Goal: Task Accomplishment & Management: Manage account settings

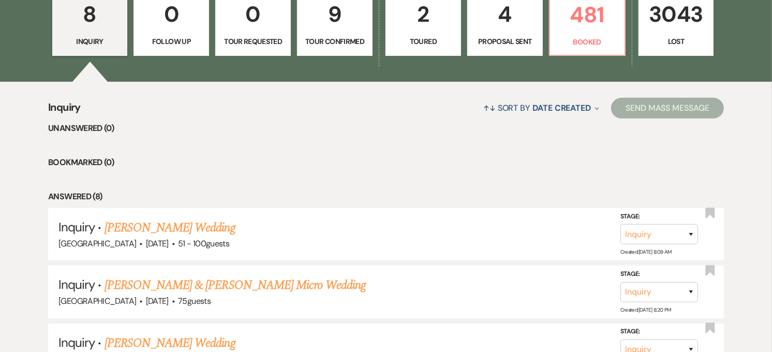
scroll to position [517, 0]
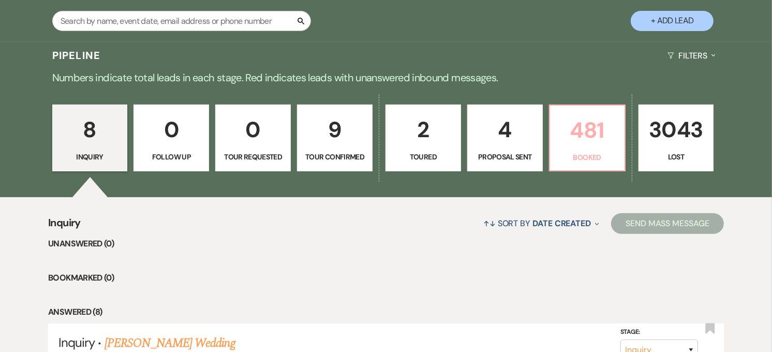
click at [599, 129] on p "481" at bounding box center [587, 130] width 62 height 35
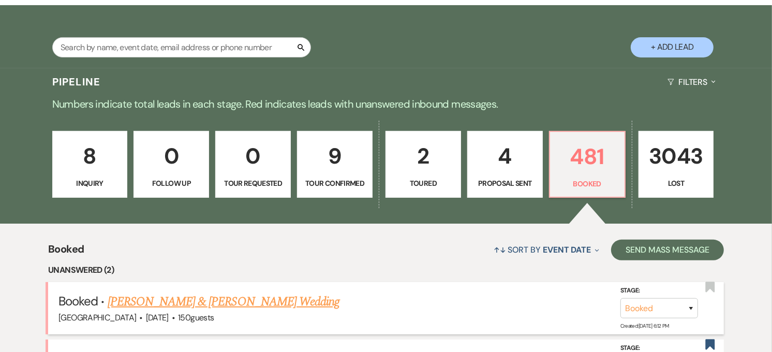
scroll to position [230, 0]
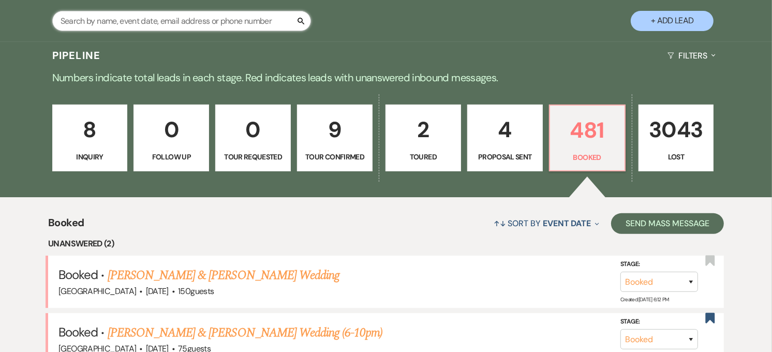
click at [185, 26] on input "text" at bounding box center [181, 21] width 259 height 20
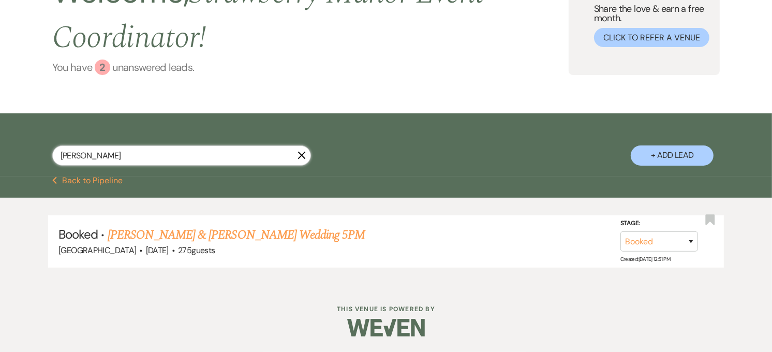
scroll to position [68, 0]
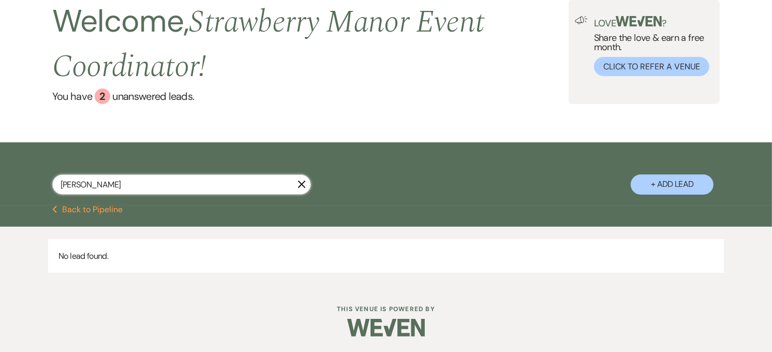
type input "[PERSON_NAME]"
select select "8"
select select "5"
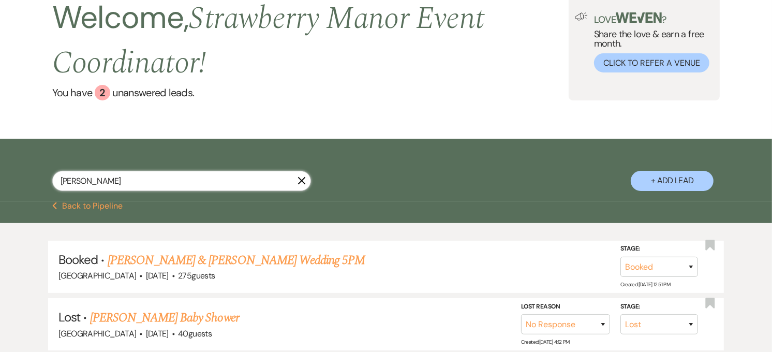
scroll to position [153, 0]
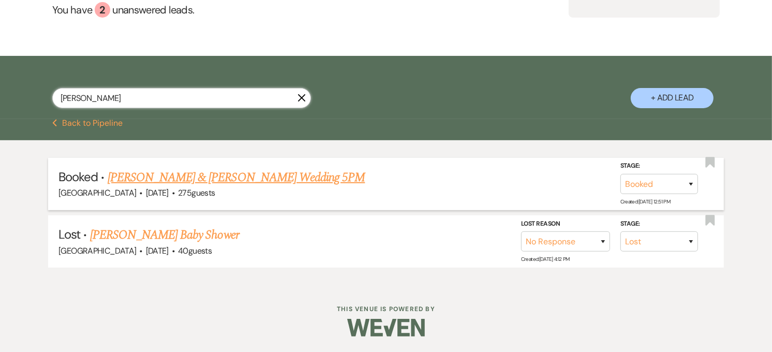
type input "[PERSON_NAME]"
click at [203, 184] on link "[PERSON_NAME] & [PERSON_NAME] Wedding 5PM" at bounding box center [237, 177] width 258 height 19
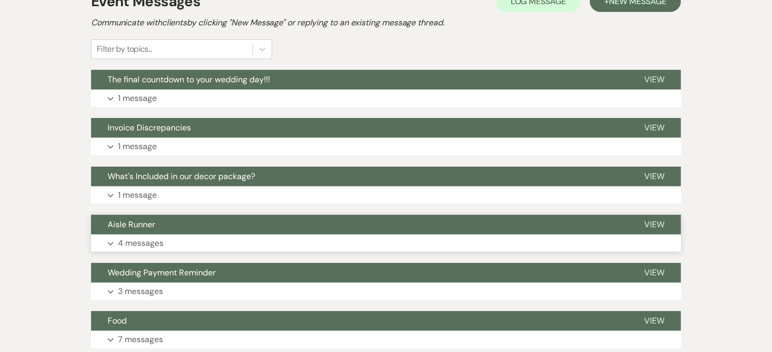
scroll to position [230, 0]
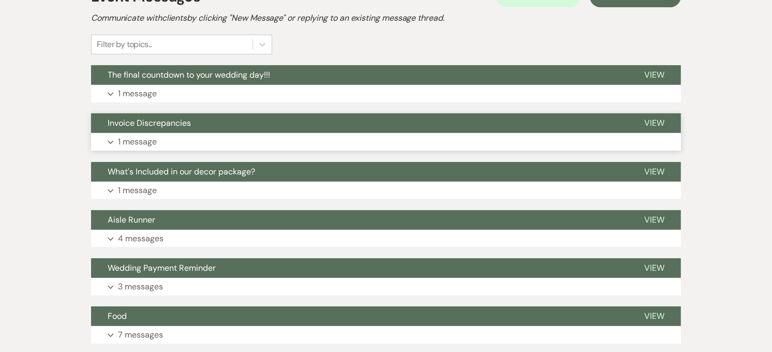
click at [199, 131] on button "Invoice Discrepancies" at bounding box center [359, 123] width 536 height 20
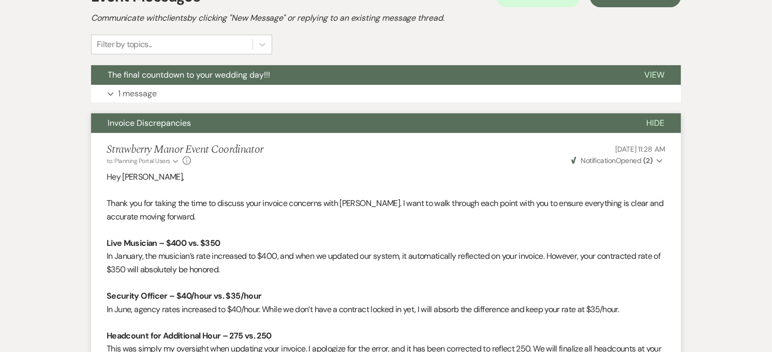
click at [634, 157] on span "Weven Check Notification Opened ( 2 )" at bounding box center [611, 160] width 81 height 9
click at [443, 84] on button "The final countdown to your wedding day!!!" at bounding box center [359, 75] width 536 height 20
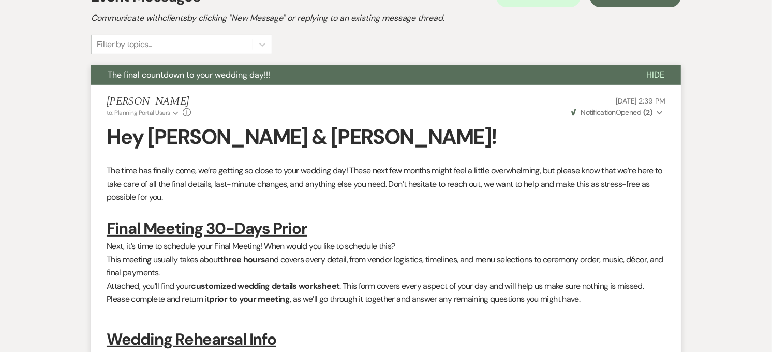
click at [632, 115] on span "Weven Check Notification Opened ( 2 )" at bounding box center [611, 112] width 81 height 9
click at [290, 66] on button "The final countdown to your wedding day!!!" at bounding box center [360, 75] width 538 height 20
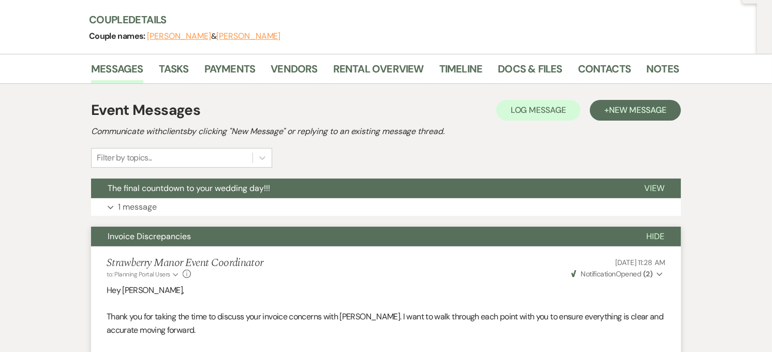
scroll to position [131, 0]
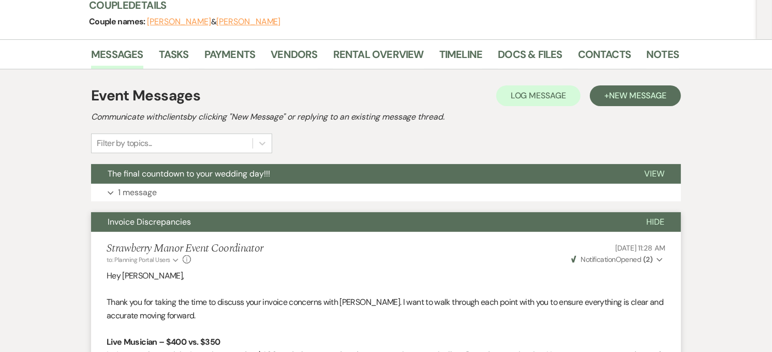
click at [216, 226] on button "Invoice Discrepancies" at bounding box center [360, 222] width 538 height 20
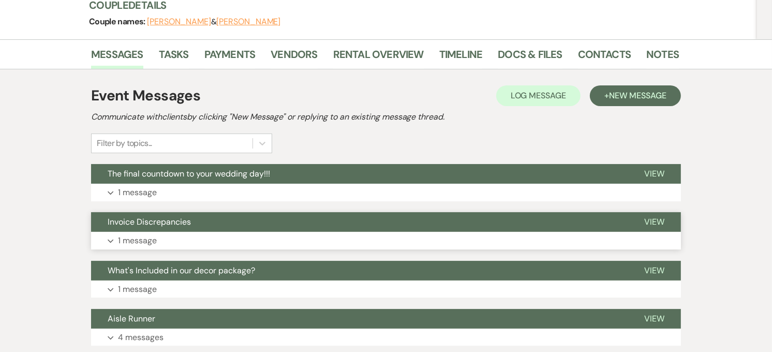
click at [216, 226] on button "Invoice Discrepancies" at bounding box center [359, 222] width 536 height 20
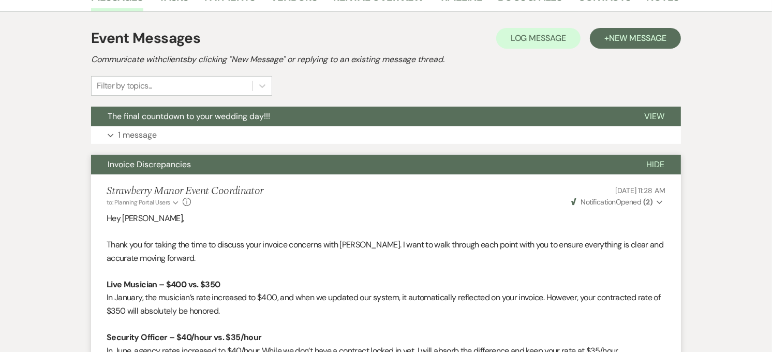
scroll to position [0, 0]
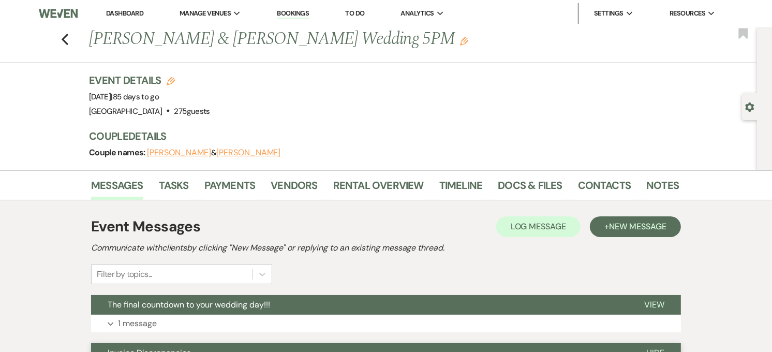
click at [128, 17] on li "Dashboard" at bounding box center [125, 13] width 48 height 21
click at [127, 7] on li "Dashboard" at bounding box center [125, 13] width 48 height 21
click at [126, 13] on link "Dashboard" at bounding box center [124, 13] width 37 height 9
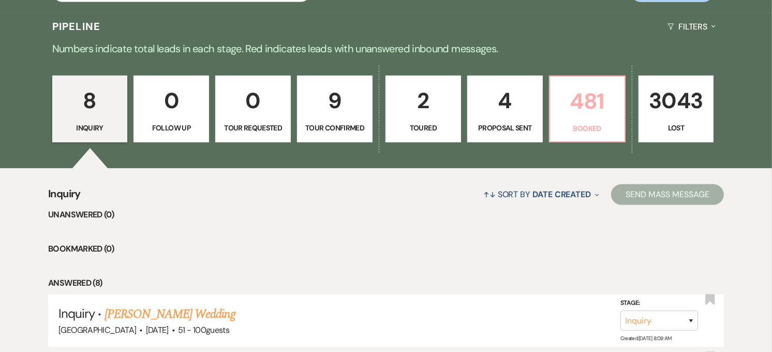
scroll to position [287, 0]
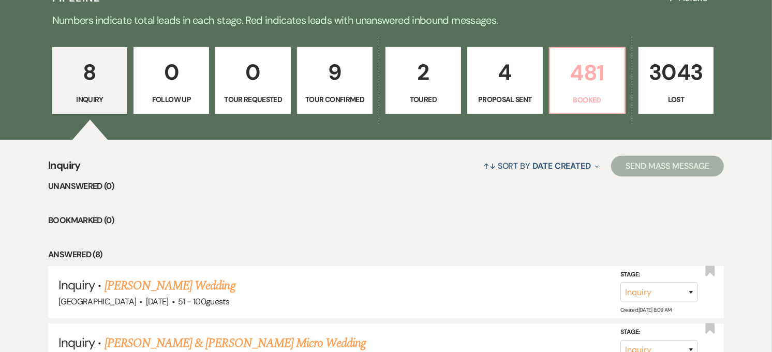
click at [572, 77] on p "481" at bounding box center [587, 72] width 62 height 35
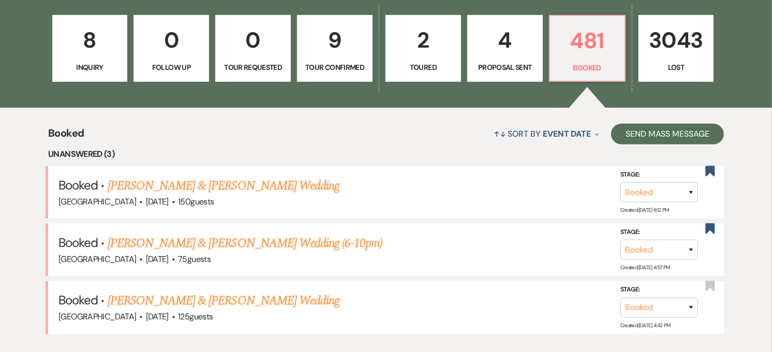
scroll to position [344, 0]
